Goal: Task Accomplishment & Management: Use online tool/utility

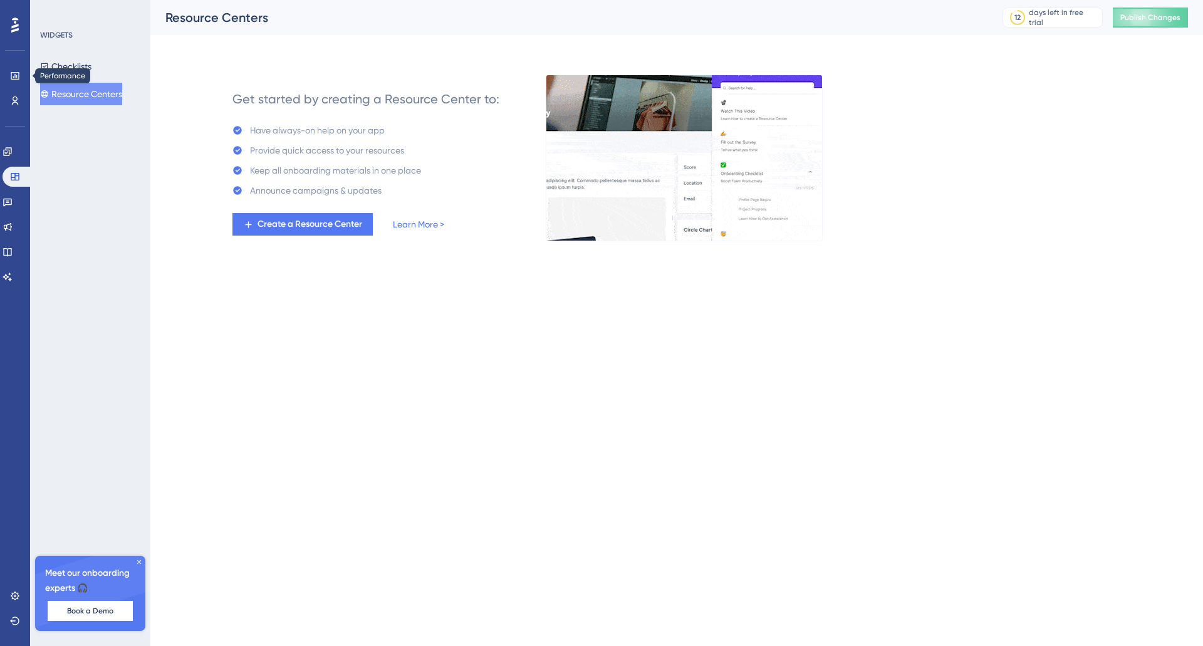
click at [81, 234] on div "WIDGETS Checklists Resource Centers Meet our onboarding experts 🎧 Book a Demo U…" at bounding box center [90, 323] width 120 height 646
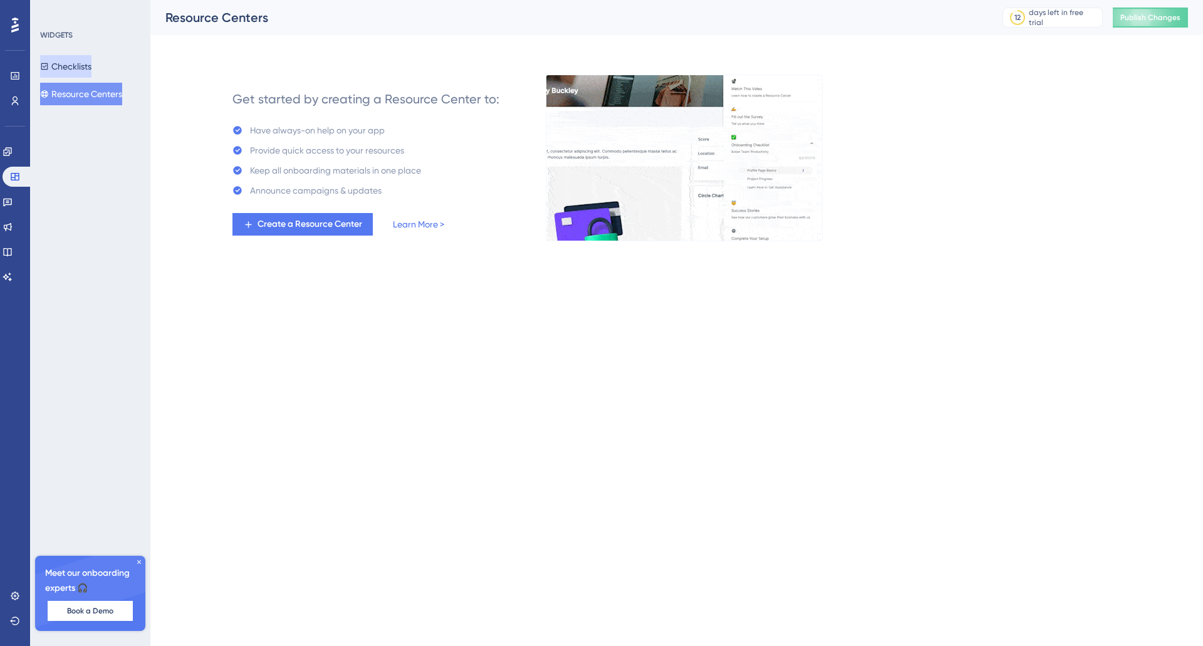
click at [68, 68] on button "Checklists" at bounding box center [65, 66] width 51 height 23
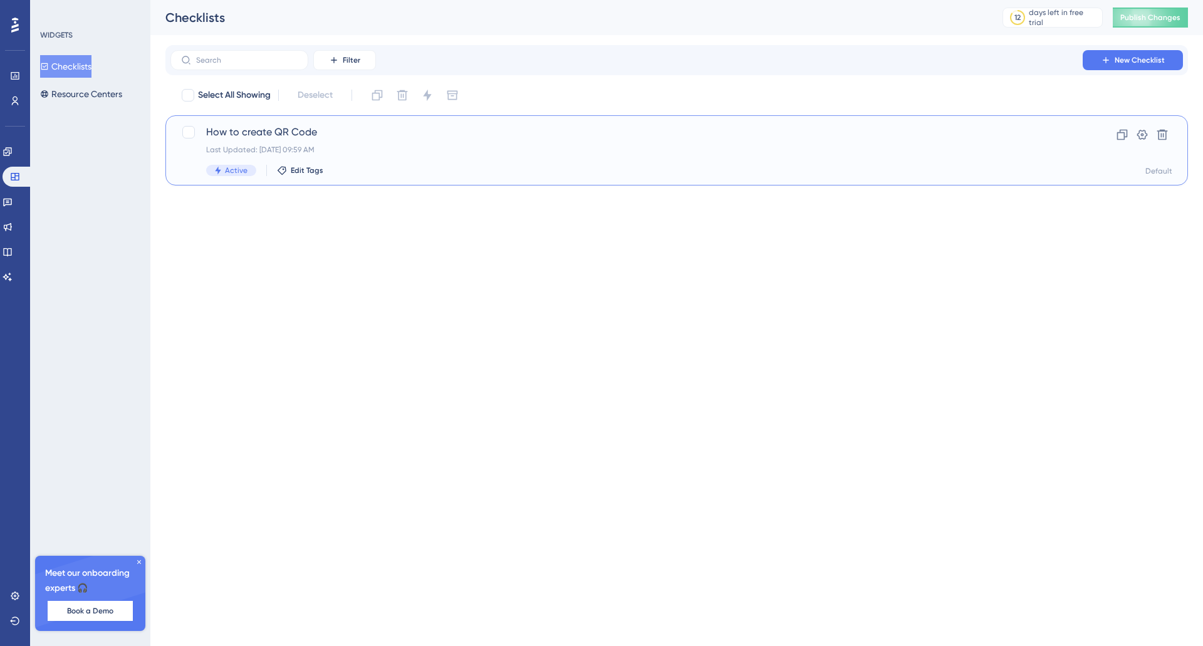
click at [298, 137] on span "How to create QR Code" at bounding box center [626, 132] width 841 height 15
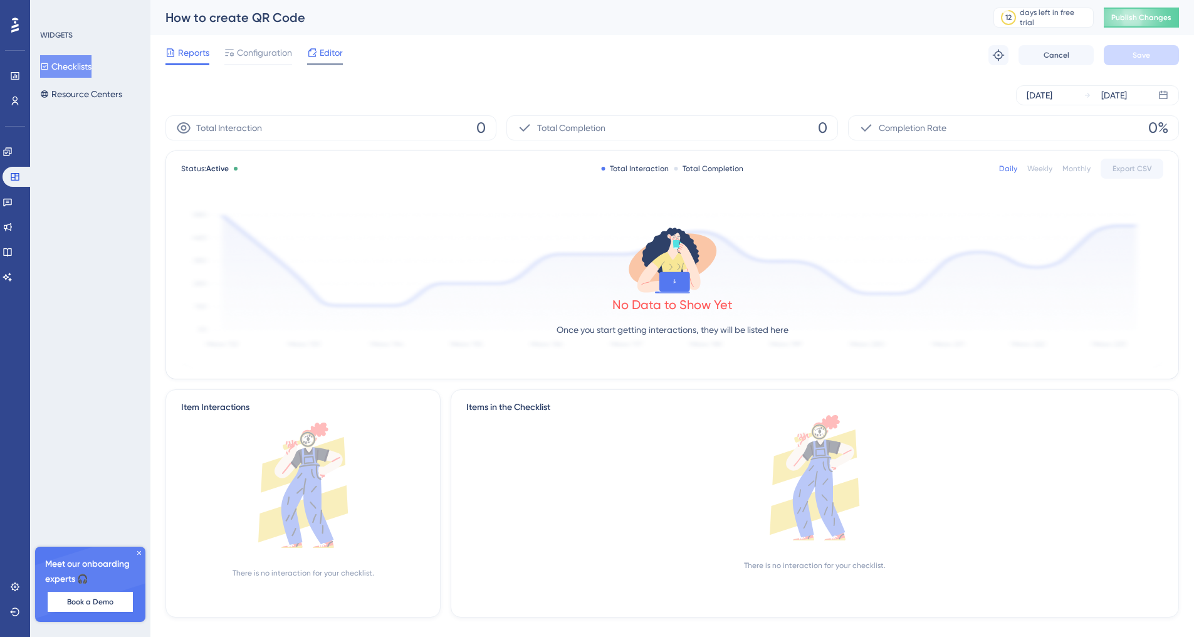
click at [341, 56] on span "Editor" at bounding box center [331, 52] width 23 height 15
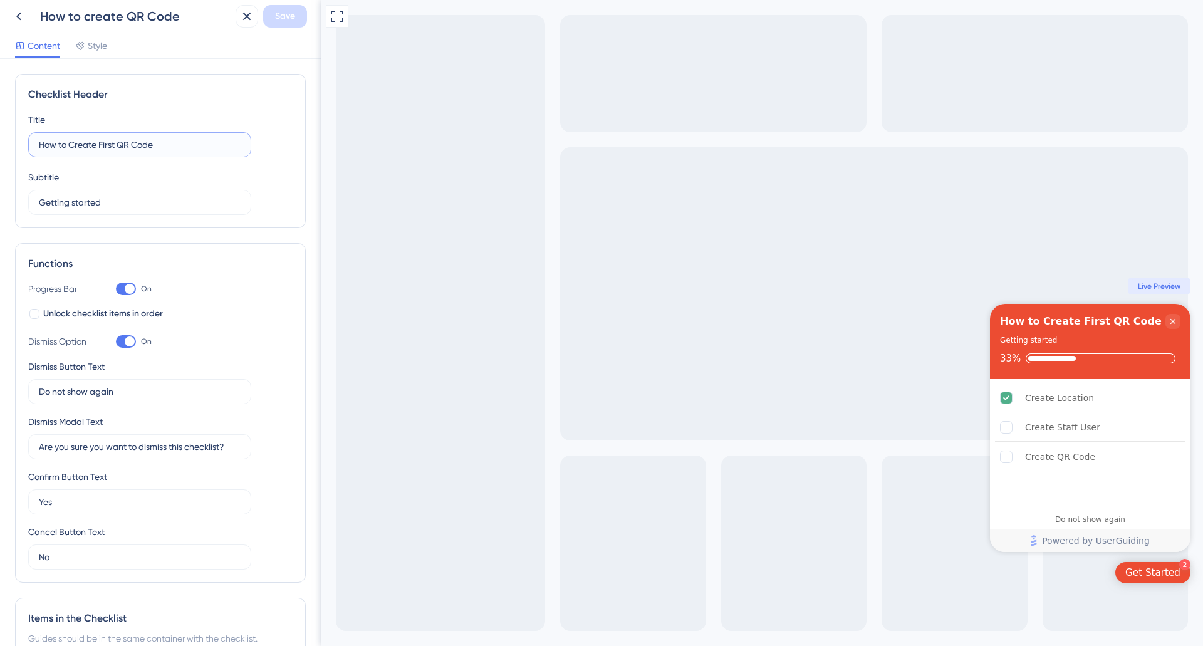
click at [123, 138] on input "How to Create First QR Code" at bounding box center [140, 145] width 202 height 14
type input "How to START"
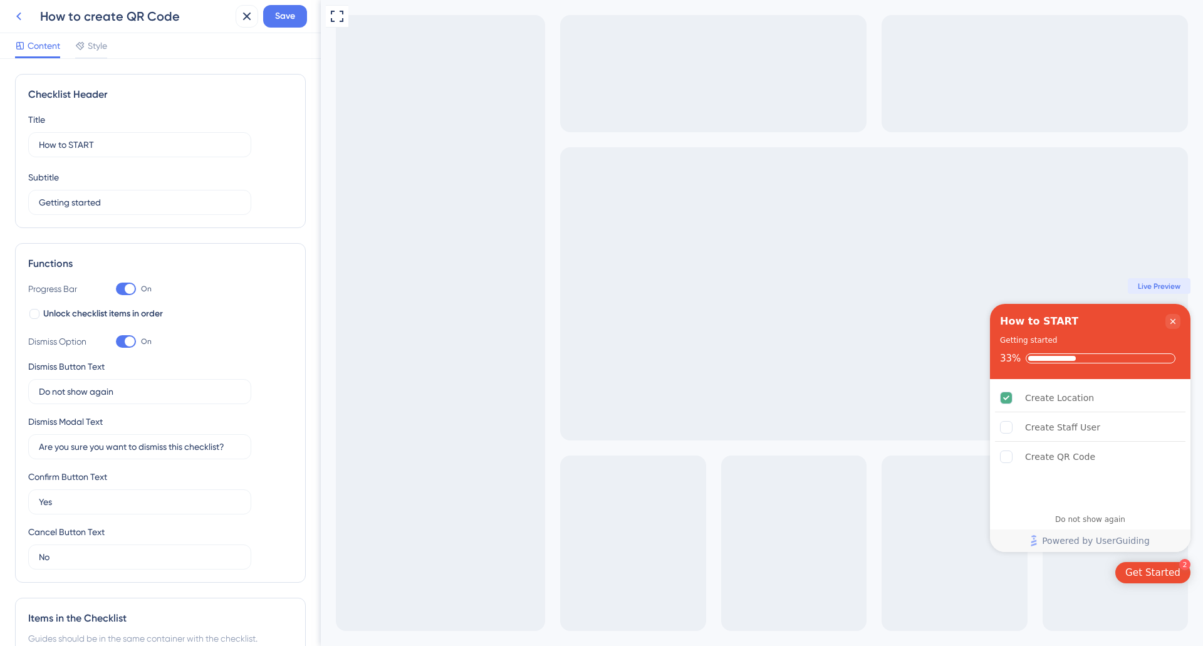
click at [28, 19] on button at bounding box center [19, 16] width 23 height 23
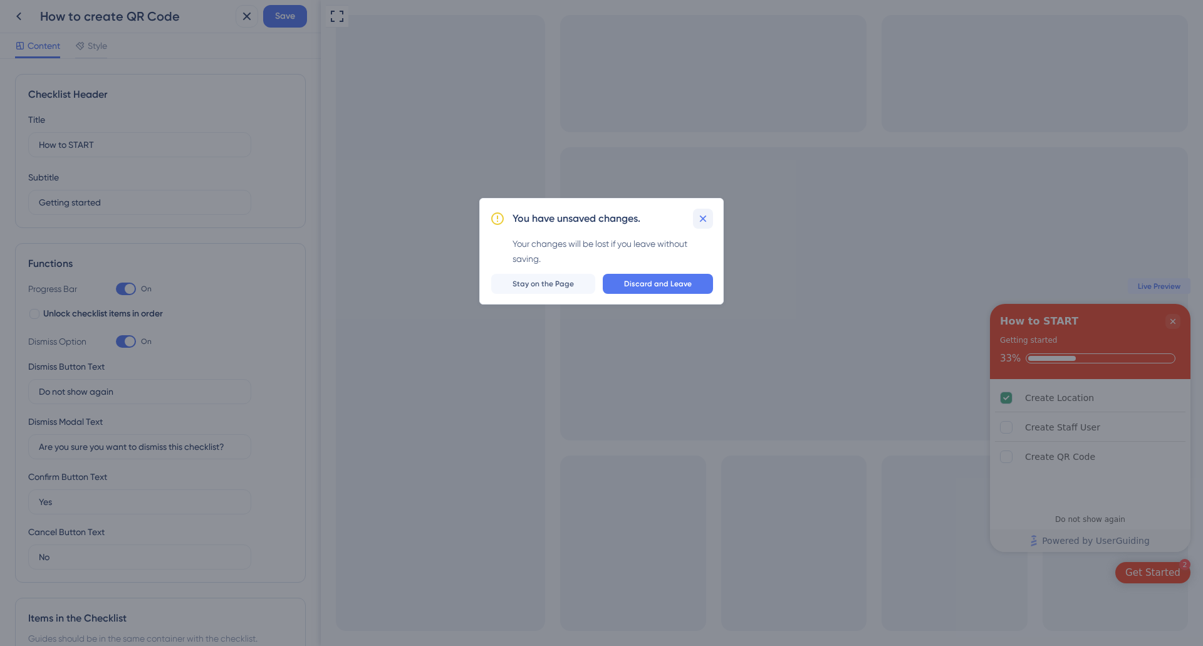
click at [700, 222] on icon at bounding box center [703, 218] width 13 height 13
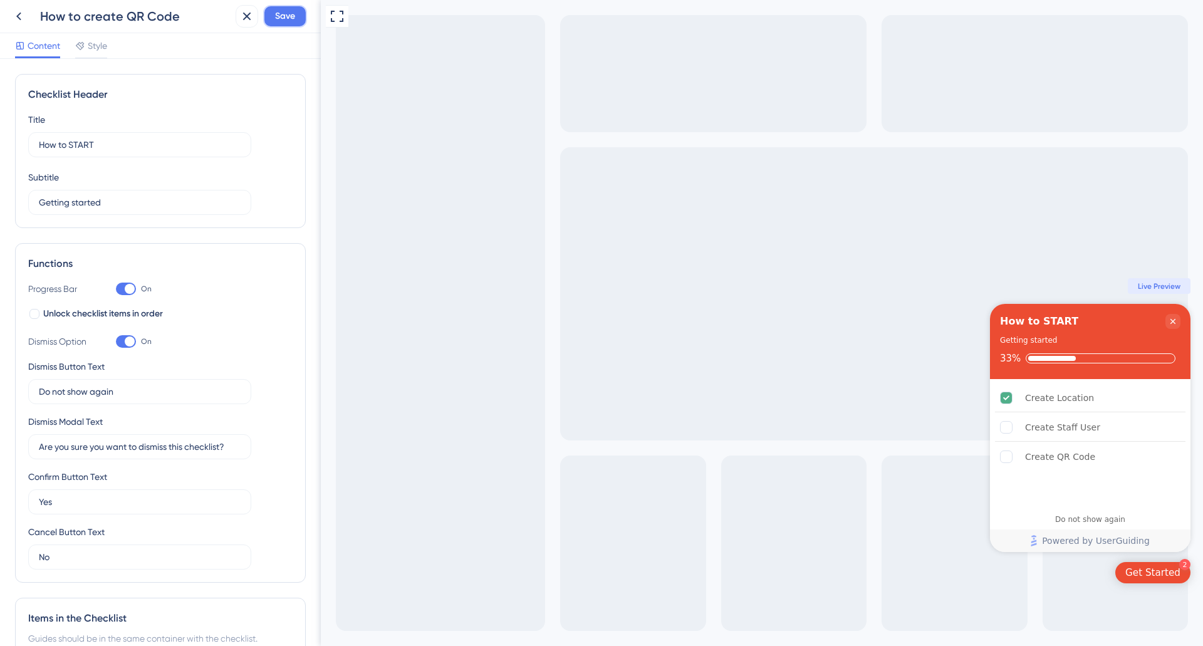
click at [288, 13] on span "Save" at bounding box center [285, 16] width 20 height 15
click at [7, 21] on div "How to create QR Code Save" at bounding box center [160, 16] width 321 height 33
click at [19, 17] on icon at bounding box center [18, 16] width 15 height 15
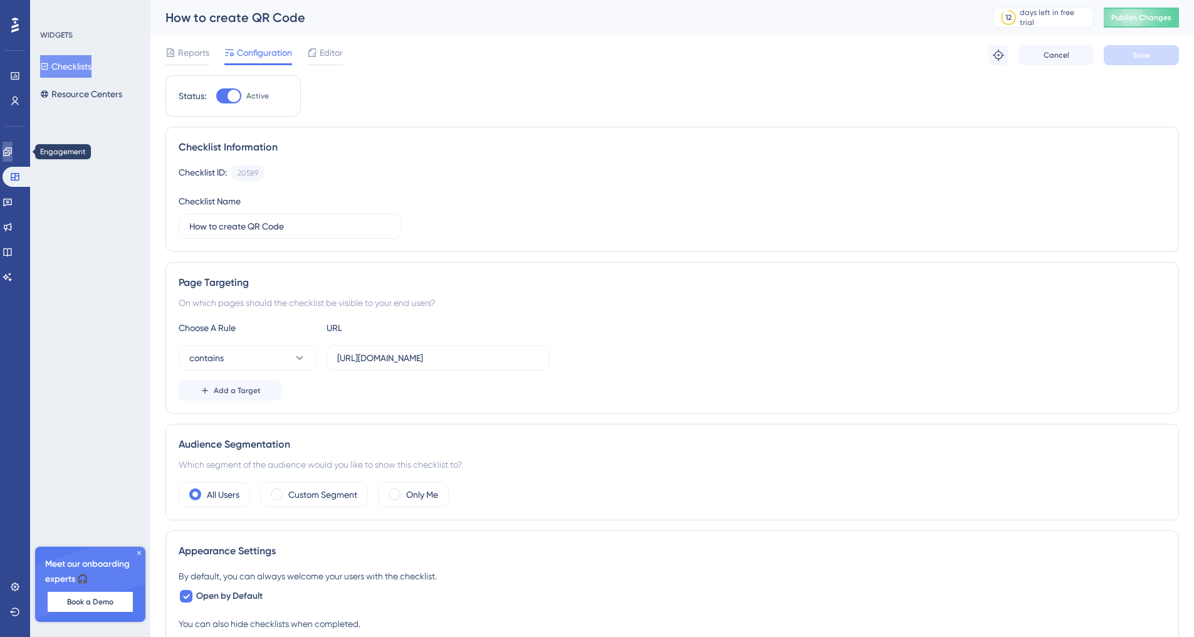
click at [11, 150] on icon at bounding box center [7, 151] width 8 height 8
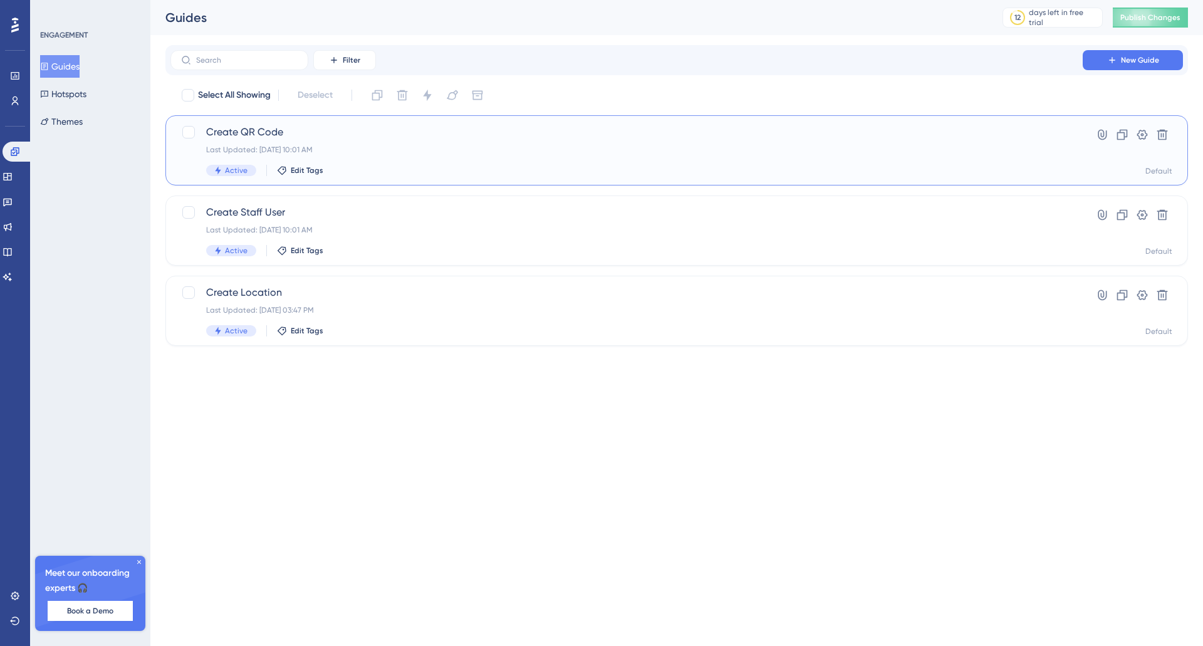
click at [302, 131] on span "Create QR Code" at bounding box center [626, 132] width 841 height 15
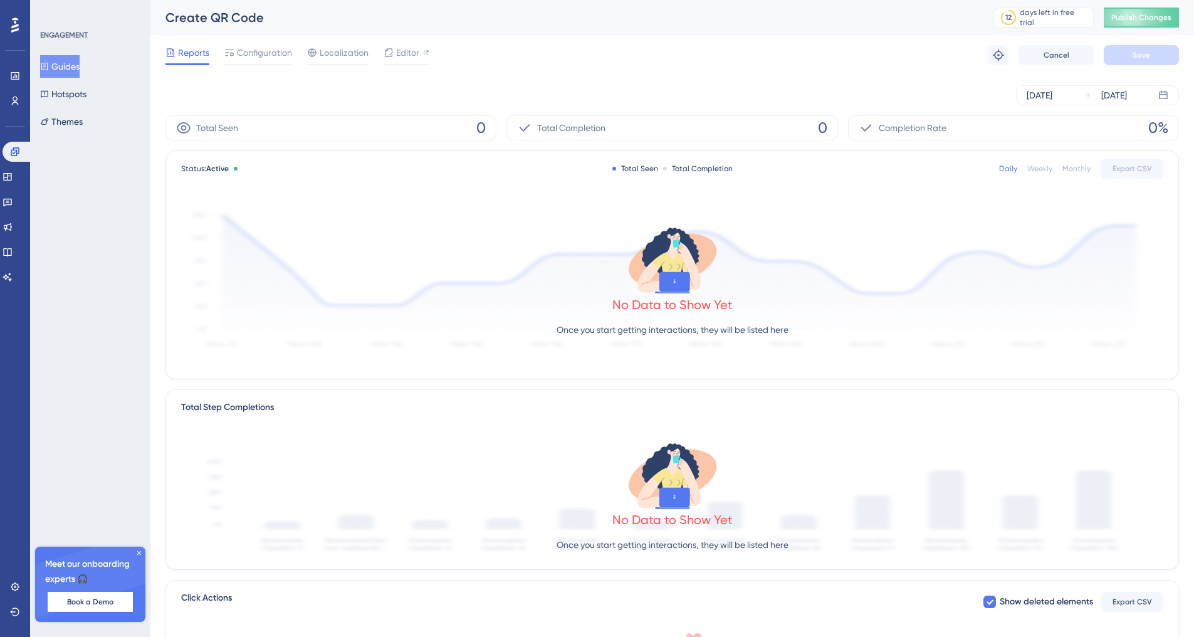
click at [71, 65] on button "Guides" at bounding box center [59, 66] width 39 height 23
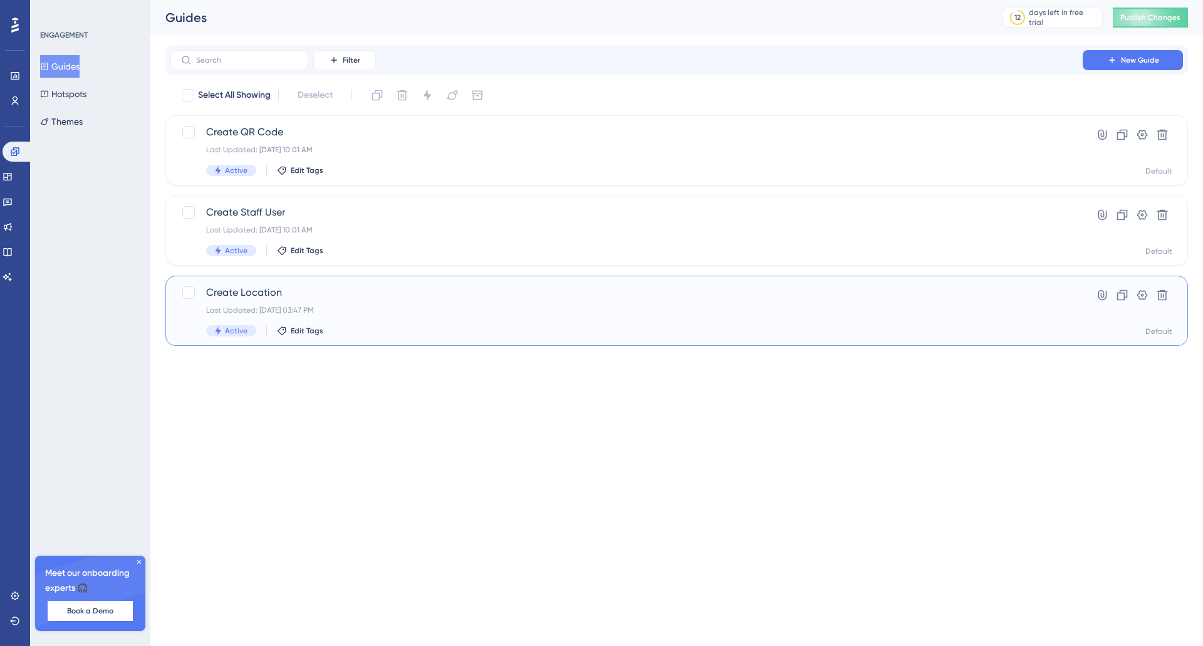
click at [299, 299] on span "Create Location" at bounding box center [626, 292] width 841 height 15
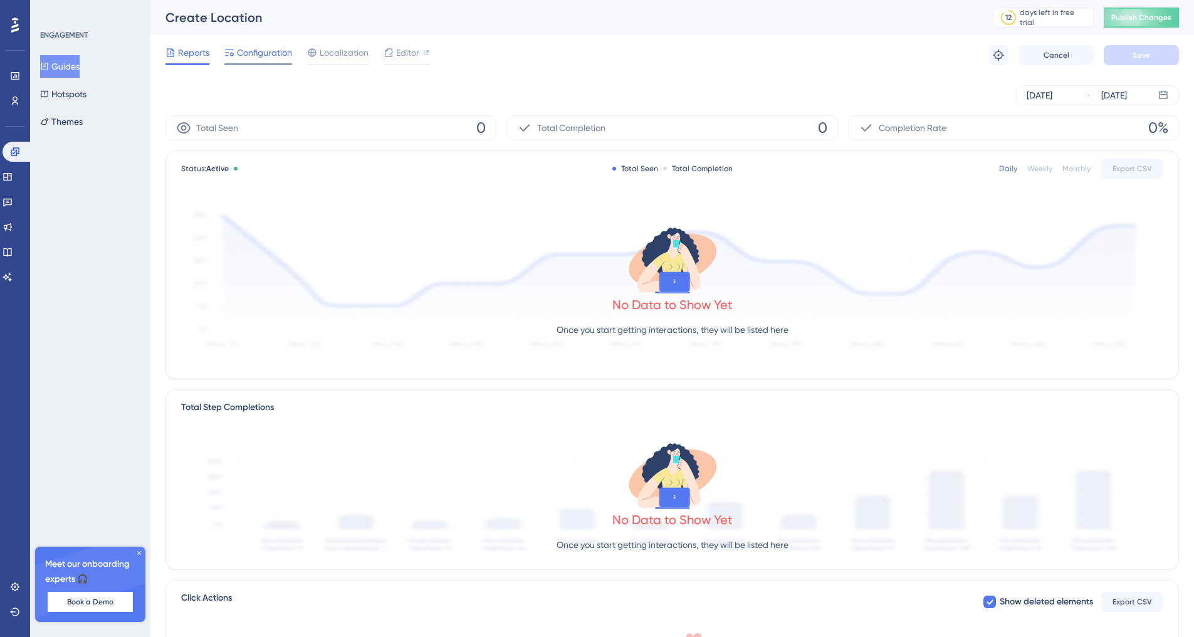
click at [259, 48] on span "Configuration" at bounding box center [264, 52] width 55 height 15
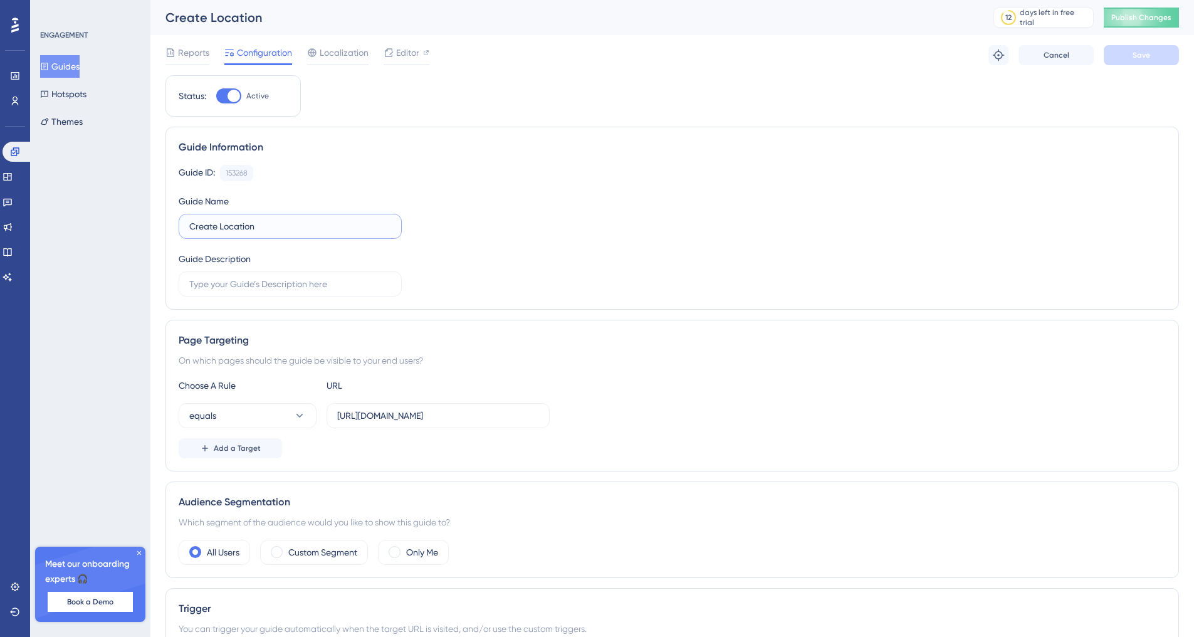
click at [279, 222] on input "Create Location" at bounding box center [290, 226] width 202 height 14
type input "Create the Location"
click at [1167, 61] on button "Save" at bounding box center [1140, 55] width 75 height 20
click at [1149, 13] on span "Publish Changes" at bounding box center [1141, 18] width 60 height 10
click at [71, 66] on button "Guides" at bounding box center [59, 66] width 39 height 23
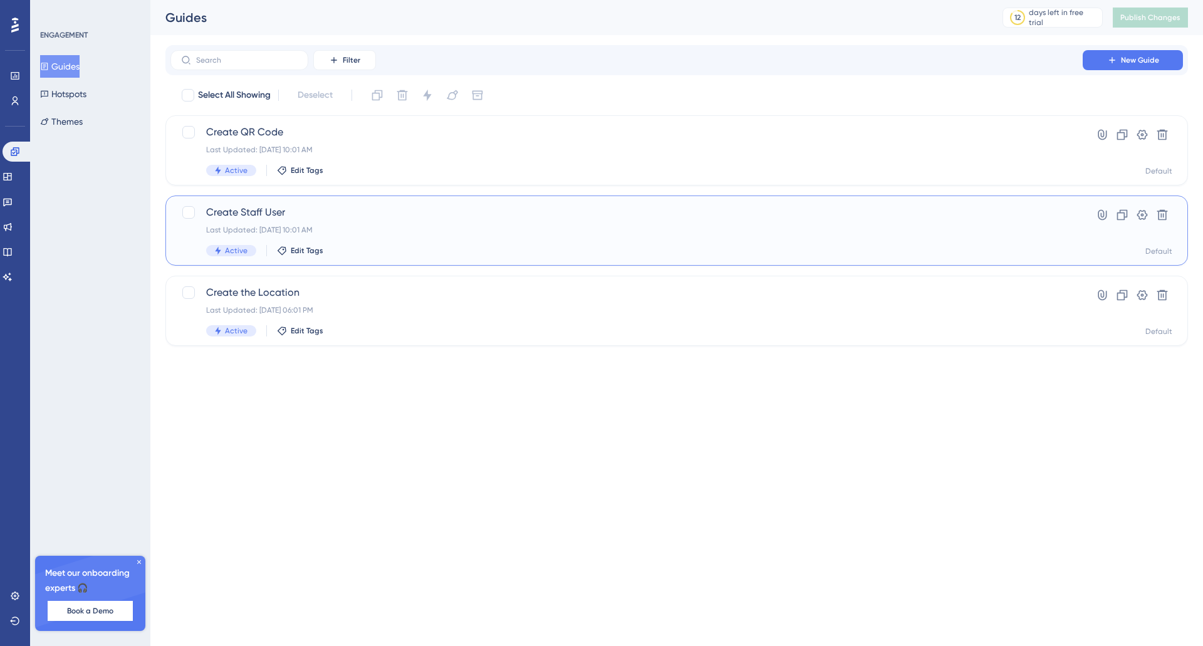
click at [290, 217] on span "Create Staff User" at bounding box center [626, 212] width 841 height 15
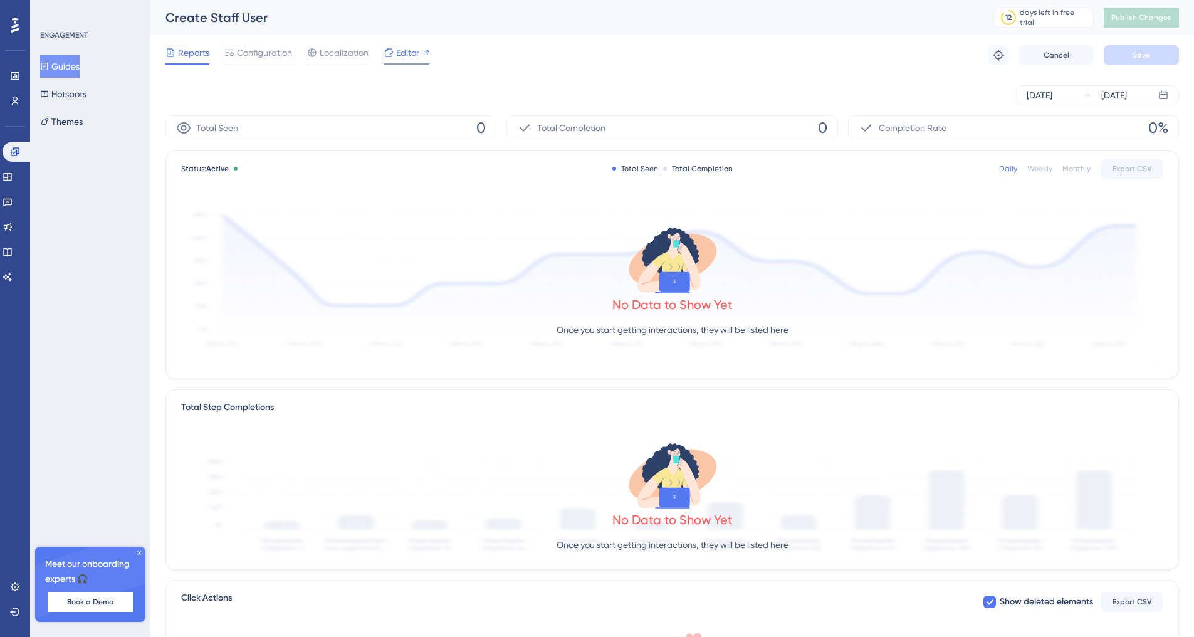
click at [395, 45] on div "Editor" at bounding box center [406, 52] width 46 height 15
